Goal: Task Accomplishment & Management: Complete application form

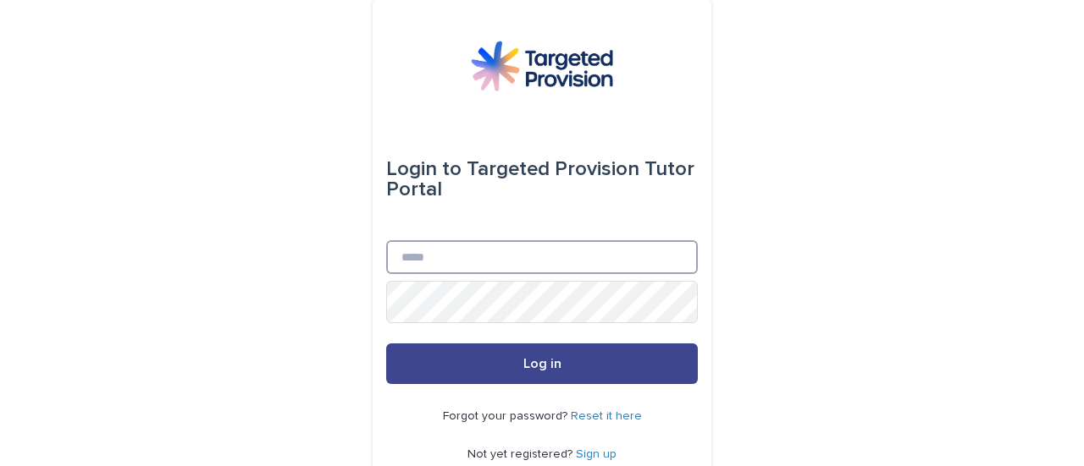
type input "**********"
click at [523, 371] on span "Log in" at bounding box center [542, 364] width 38 height 14
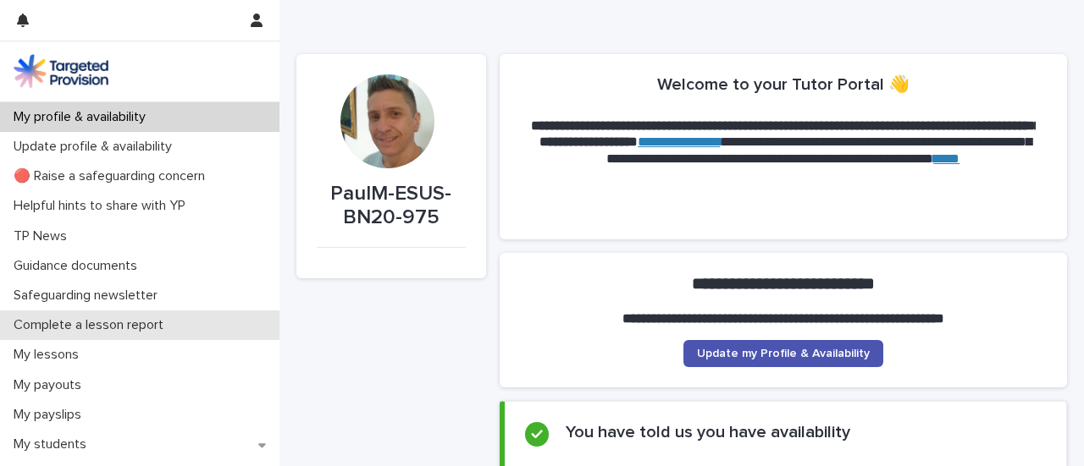
click at [177, 334] on p "Complete a lesson report" at bounding box center [92, 325] width 170 height 16
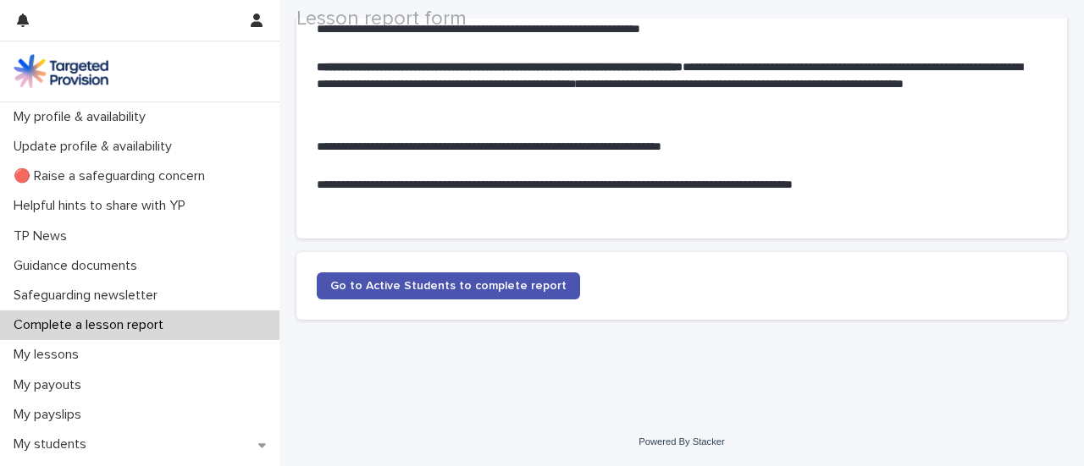
scroll to position [207, 0]
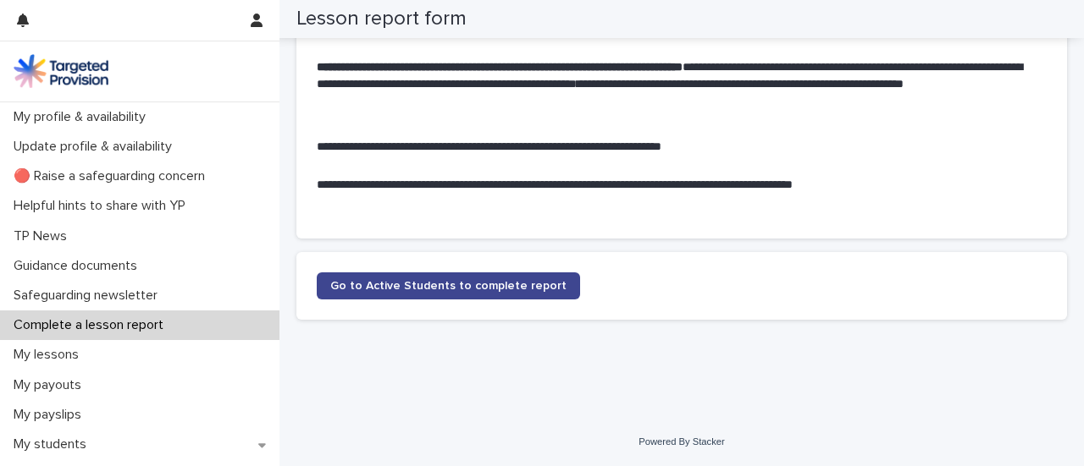
click at [566, 280] on span "Go to Active Students to complete report" at bounding box center [448, 286] width 236 height 12
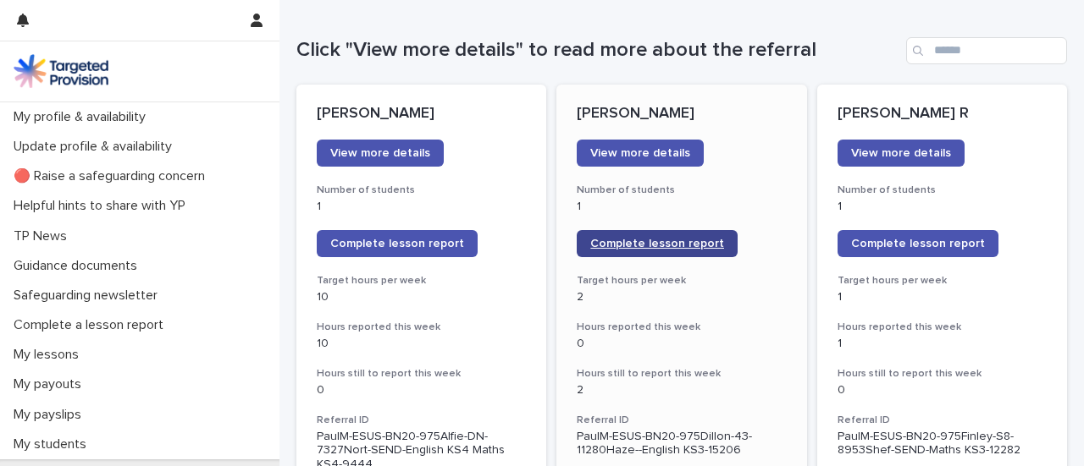
scroll to position [168, 0]
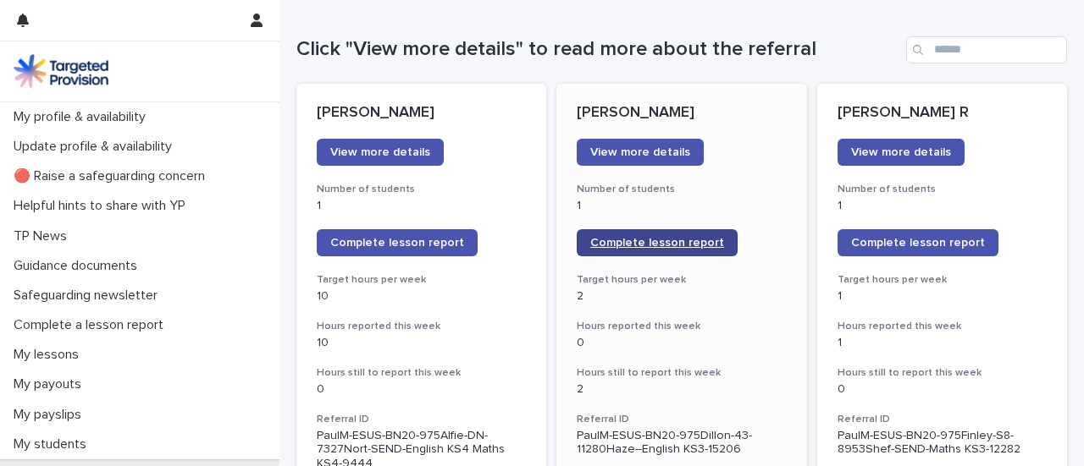
click at [694, 249] on span "Complete lesson report" at bounding box center [657, 243] width 134 height 12
